Goal: Find contact information: Find contact information

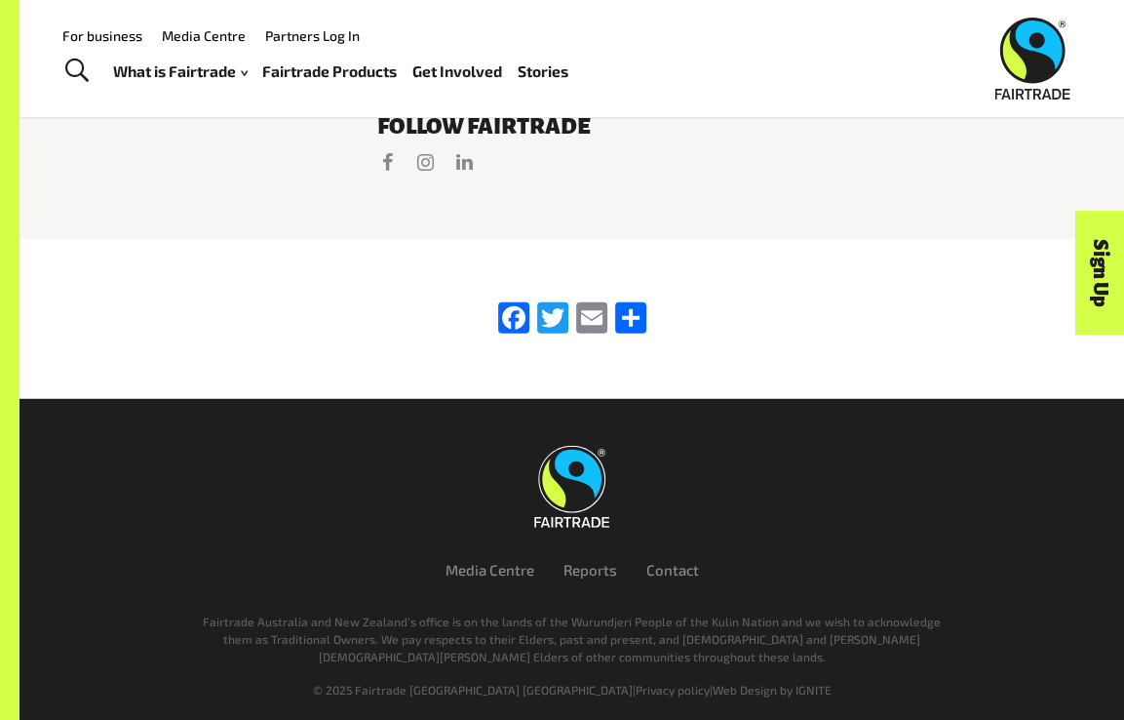
scroll to position [3923, 0]
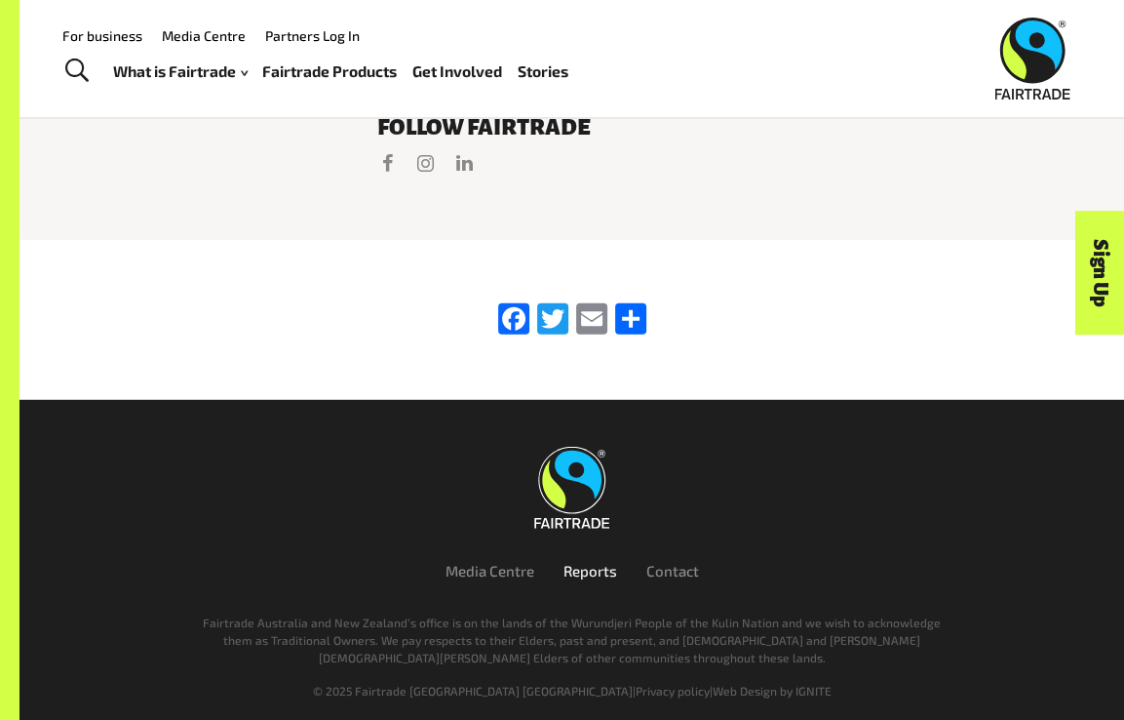
click at [594, 579] on link "Reports" at bounding box center [591, 571] width 54 height 18
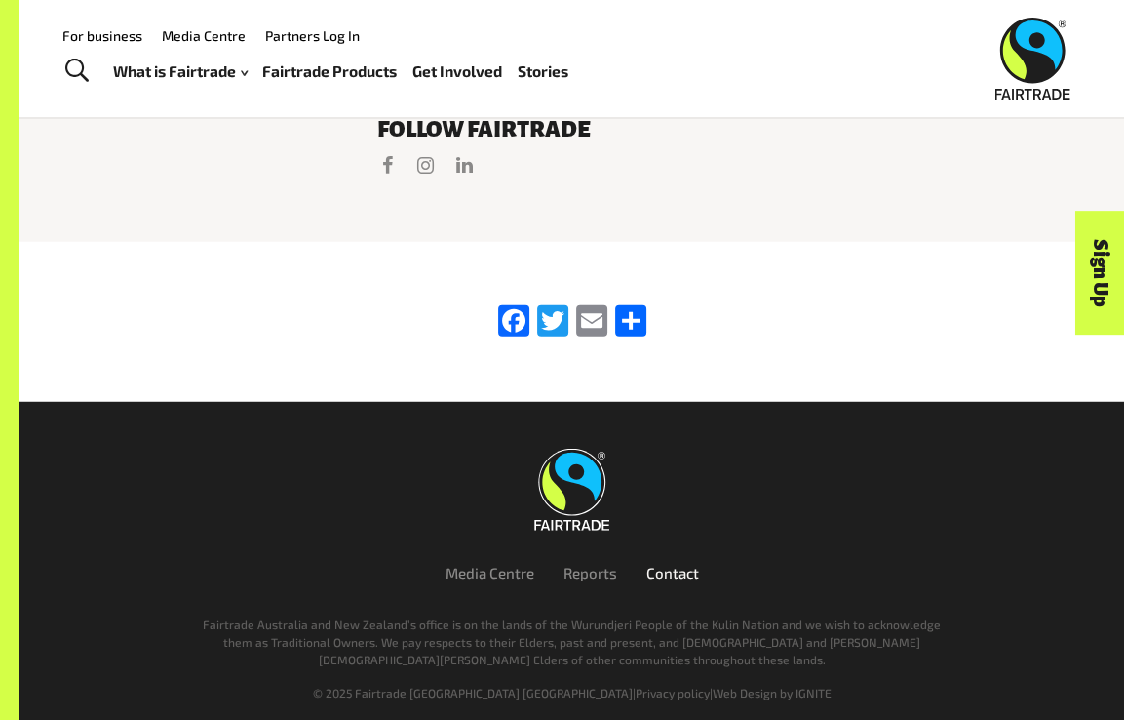
click at [657, 576] on link "Contact" at bounding box center [672, 573] width 53 height 18
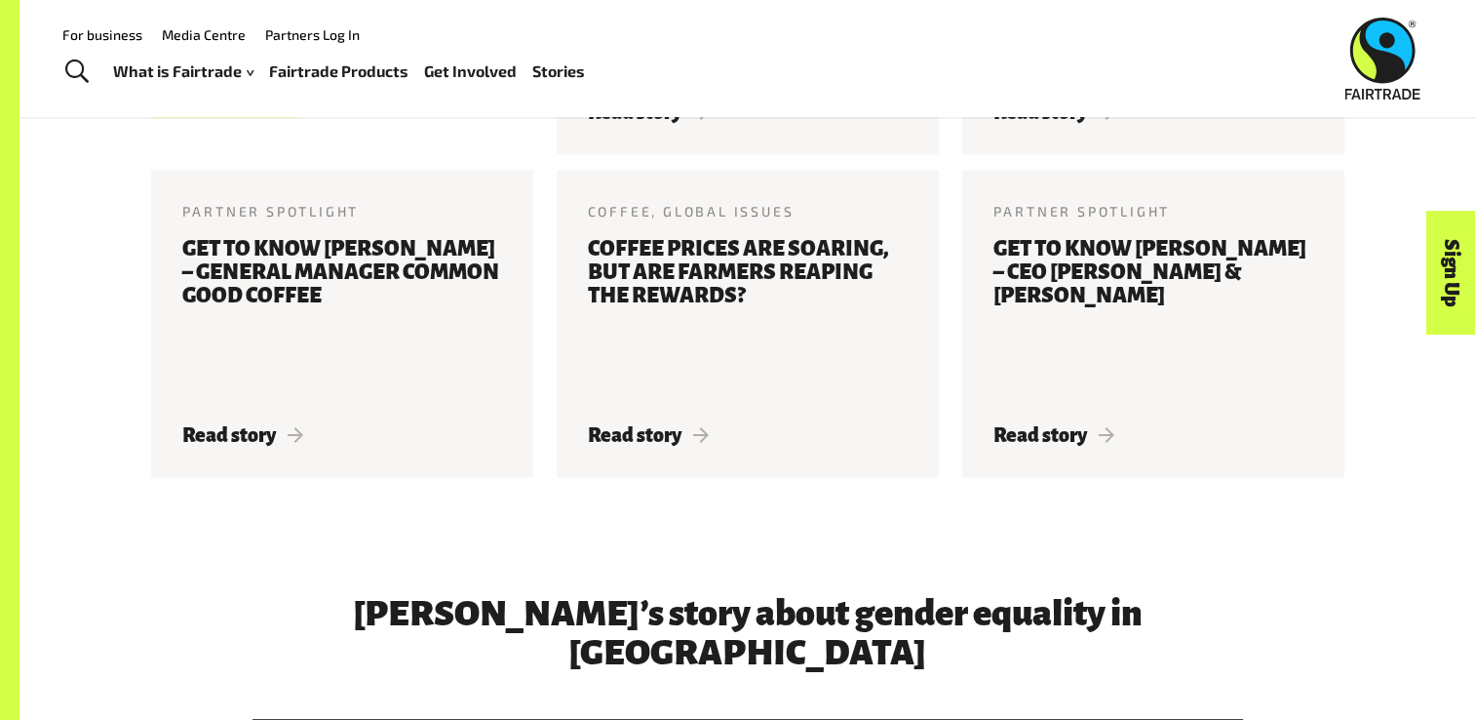
scroll to position [2422, 0]
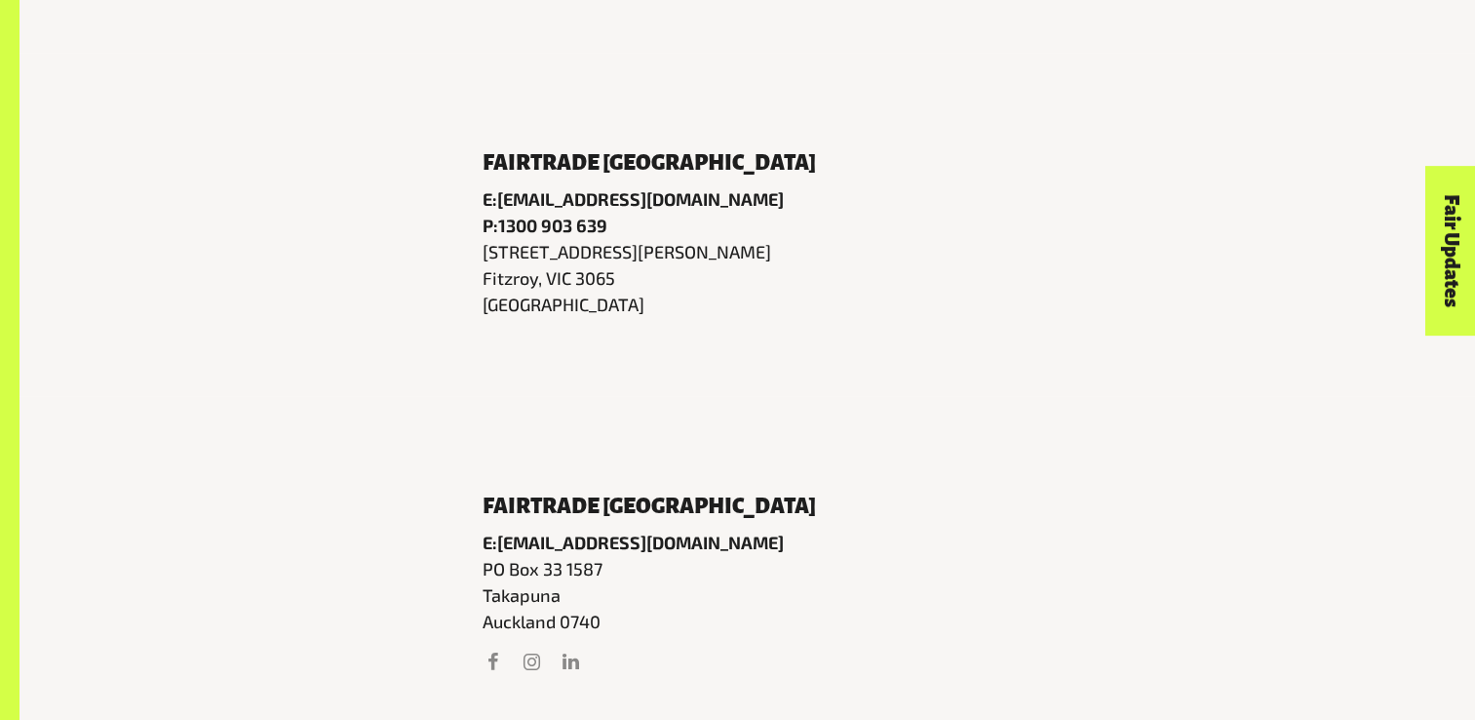
scroll to position [958, 0]
drag, startPoint x: 690, startPoint y: 197, endPoint x: 501, endPoint y: 197, distance: 189.1
click at [501, 197] on p "E: [EMAIL_ADDRESS][DOMAIN_NAME]" at bounding box center [748, 198] width 530 height 26
copy link "[EMAIL_ADDRESS][DOMAIN_NAME]"
